Goal: Task Accomplishment & Management: Manage account settings

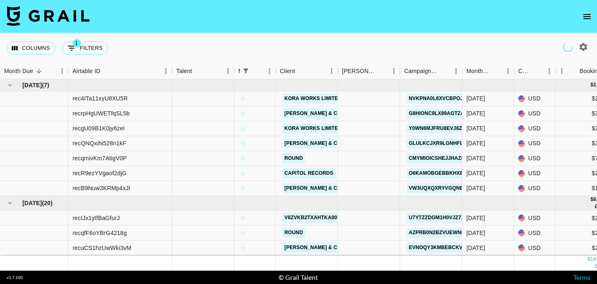
click at [586, 11] on button "open drawer" at bounding box center [587, 16] width 17 height 17
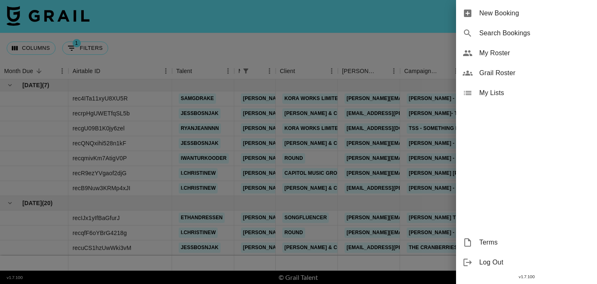
click at [486, 53] on span "My Roster" at bounding box center [535, 53] width 111 height 10
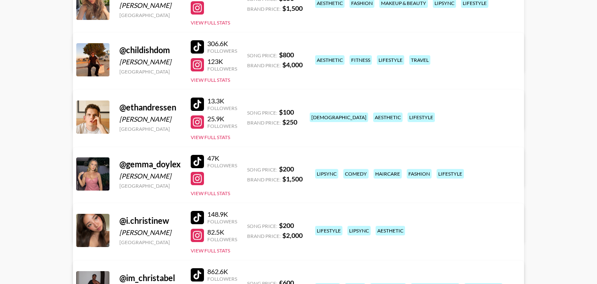
scroll to position [153, 0]
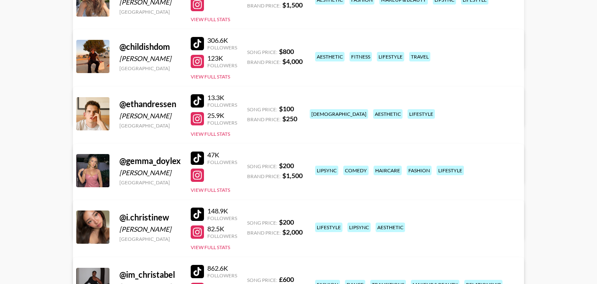
click at [250, 221] on link "View/Edit Details" at bounding box center [169, 225] width 162 height 8
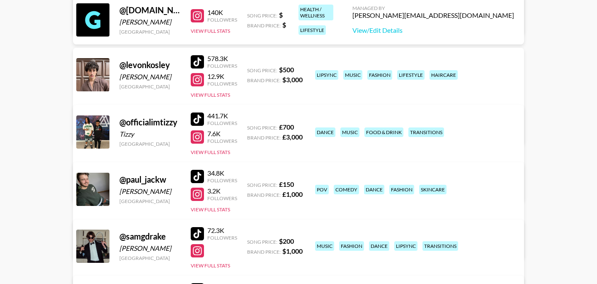
scroll to position [639, 0]
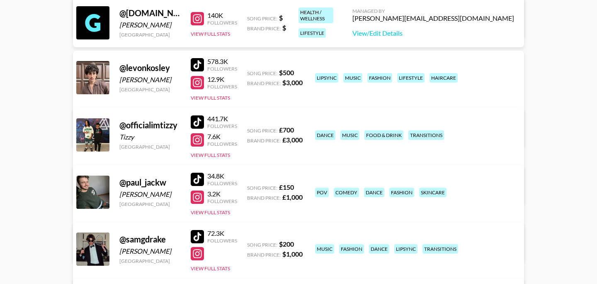
click at [201, 124] on div at bounding box center [197, 121] width 13 height 13
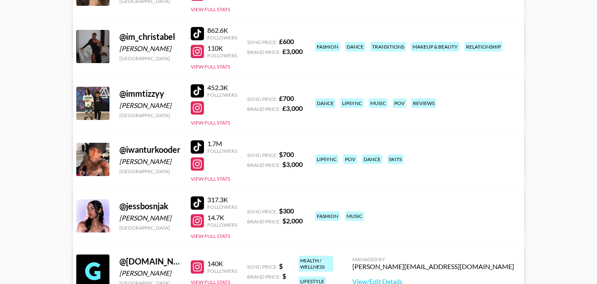
scroll to position [383, 0]
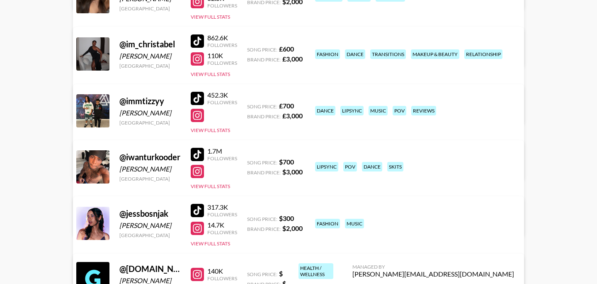
click at [199, 92] on div at bounding box center [197, 98] width 13 height 13
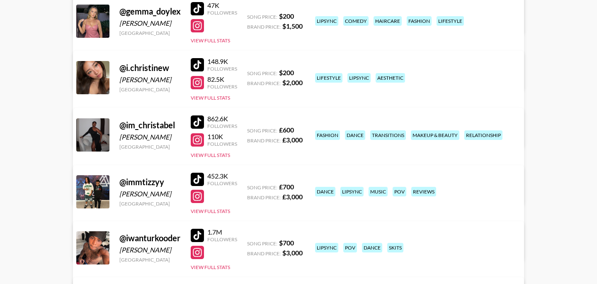
scroll to position [301, 0]
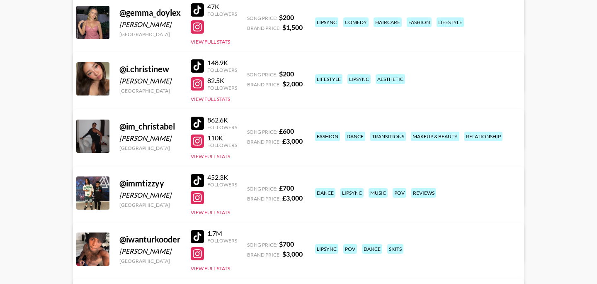
click at [199, 125] on div at bounding box center [197, 123] width 13 height 13
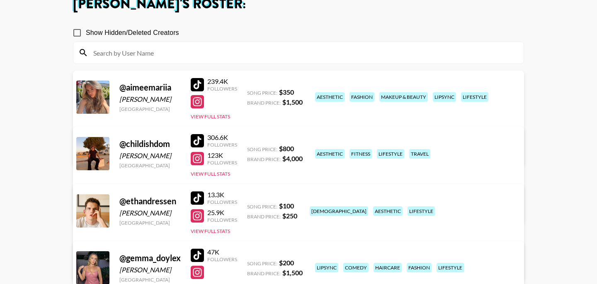
scroll to position [55, 0]
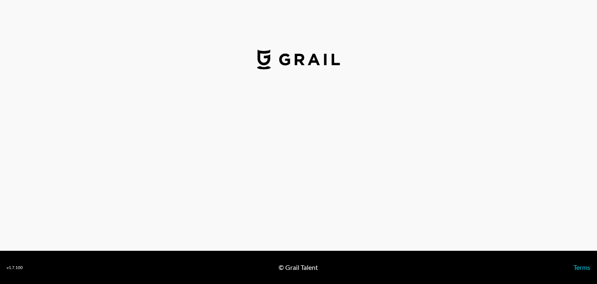
select select "USD"
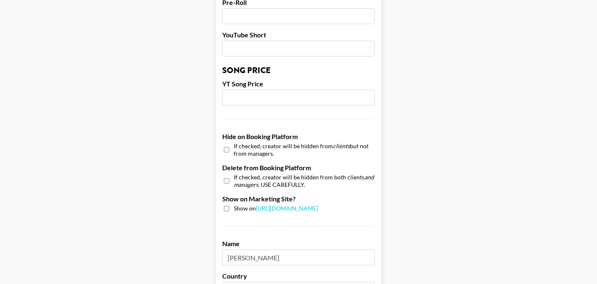
scroll to position [679, 0]
click at [228, 143] on input "checkbox" at bounding box center [226, 149] width 5 height 12
checkbox input "true"
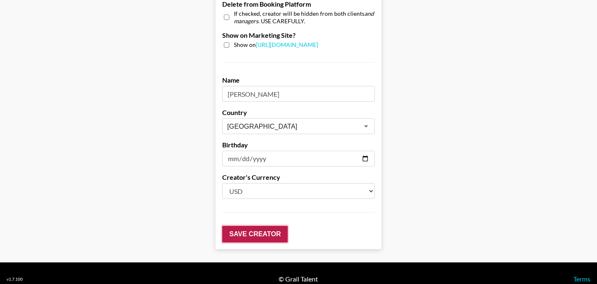
click at [265, 226] on input "Save Creator" at bounding box center [255, 234] width 66 height 17
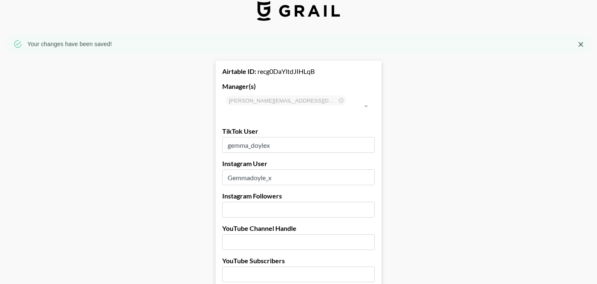
scroll to position [0, 0]
